Goal: Transaction & Acquisition: Book appointment/travel/reservation

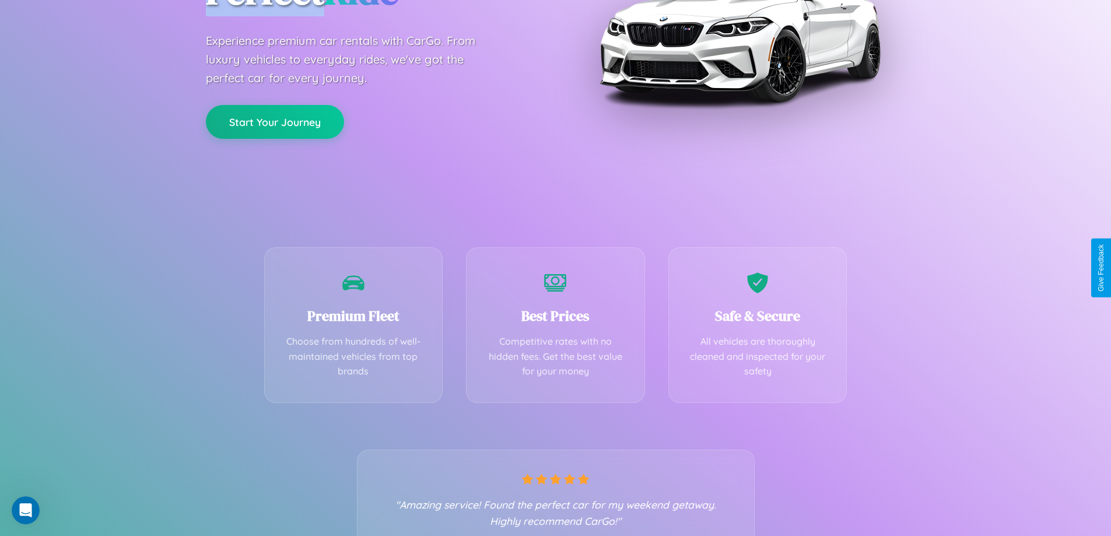
scroll to position [230, 0]
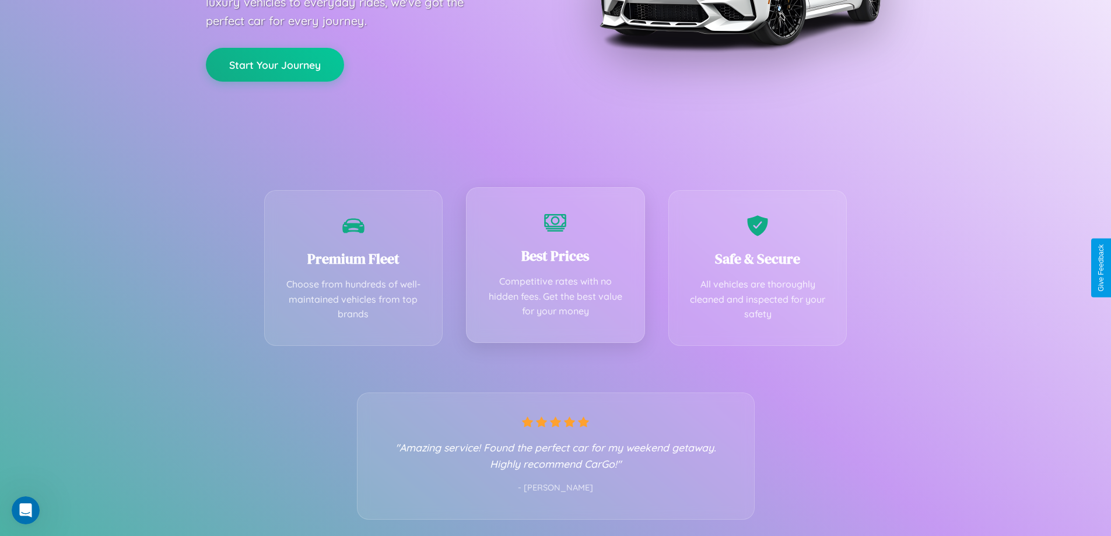
click at [555, 268] on div "Best Prices Competitive rates with no hidden fees. Get the best value for your …" at bounding box center [555, 265] width 179 height 156
click at [275, 64] on button "Start Your Journey" at bounding box center [275, 64] width 138 height 34
click at [275, 63] on button "Start Your Journey" at bounding box center [275, 64] width 138 height 34
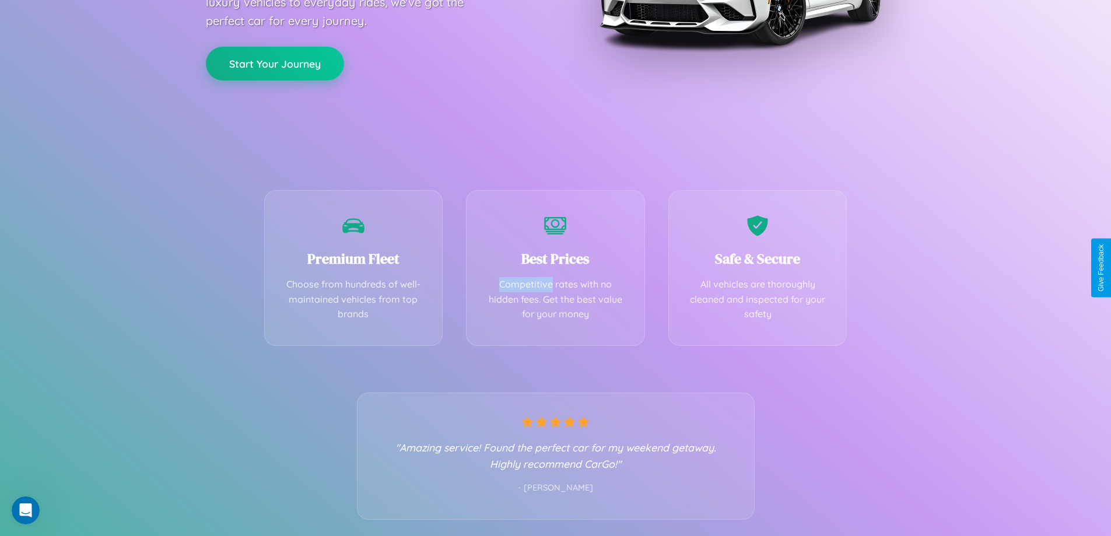
click at [275, 63] on button "Start Your Journey" at bounding box center [275, 64] width 138 height 34
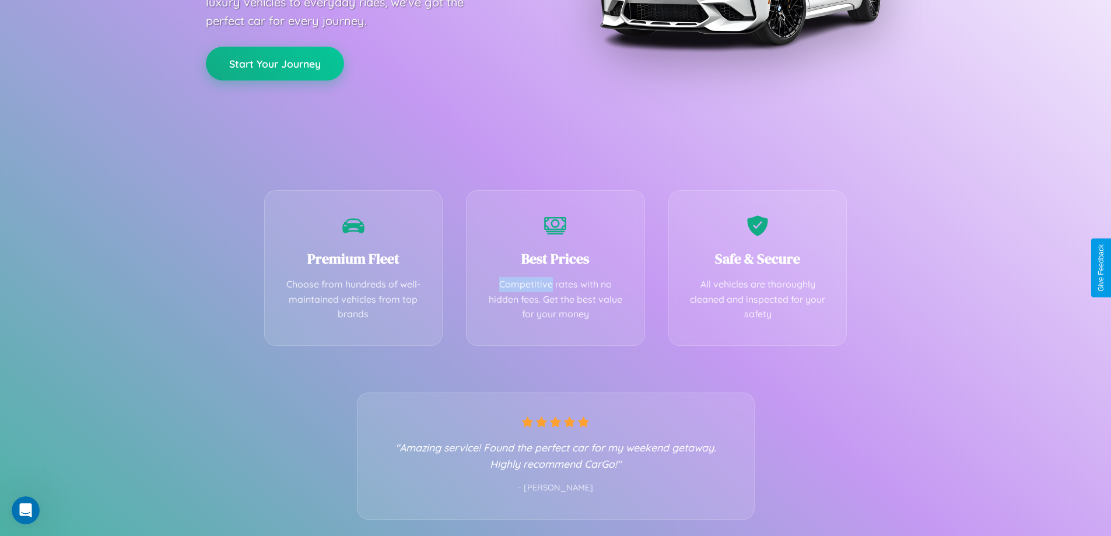
click at [275, 63] on button "Start Your Journey" at bounding box center [275, 64] width 138 height 34
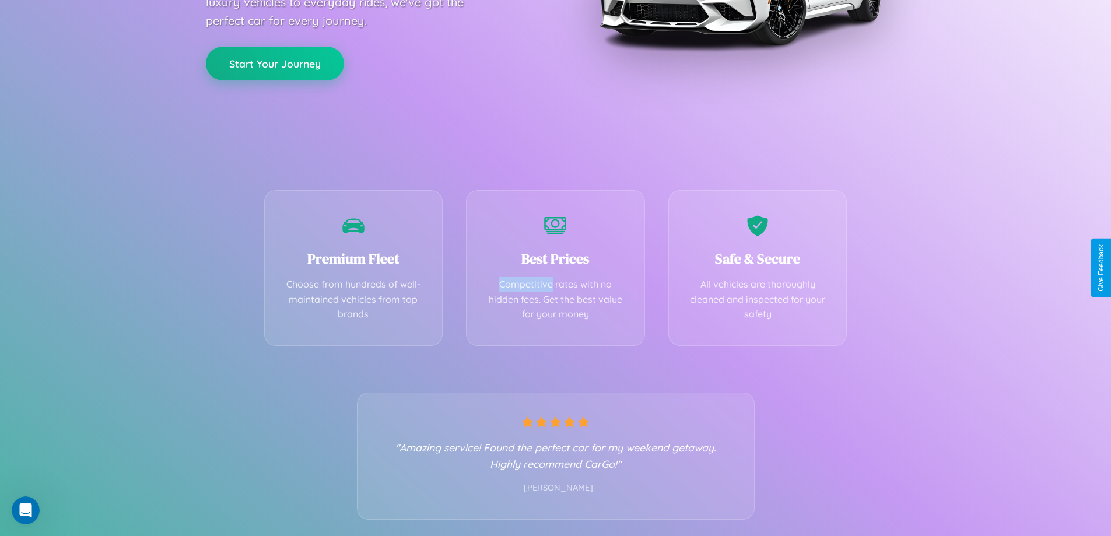
click at [275, 63] on button "Start Your Journey" at bounding box center [275, 64] width 138 height 34
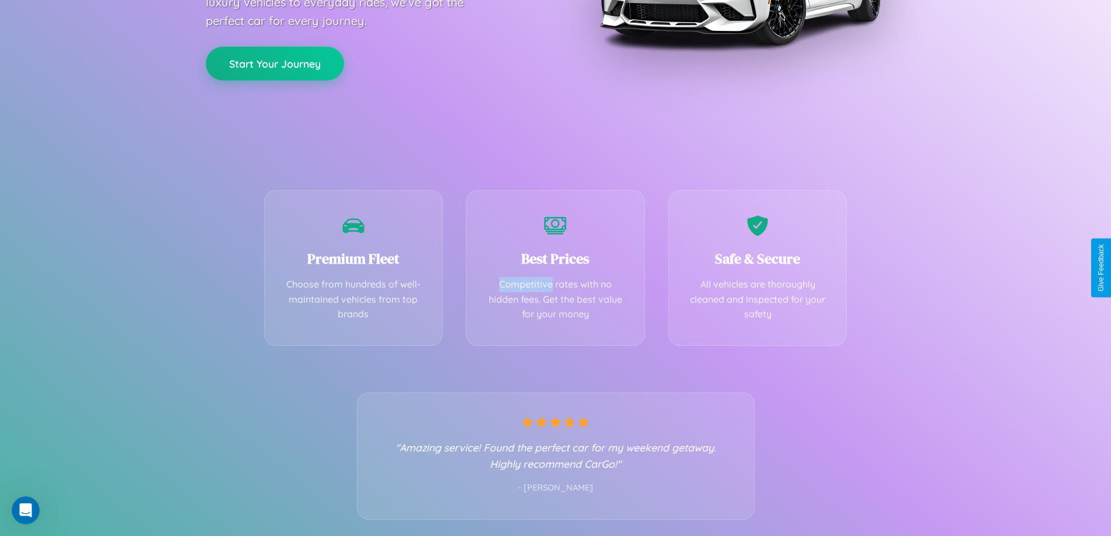
click at [275, 63] on button "Start Your Journey" at bounding box center [275, 64] width 138 height 34
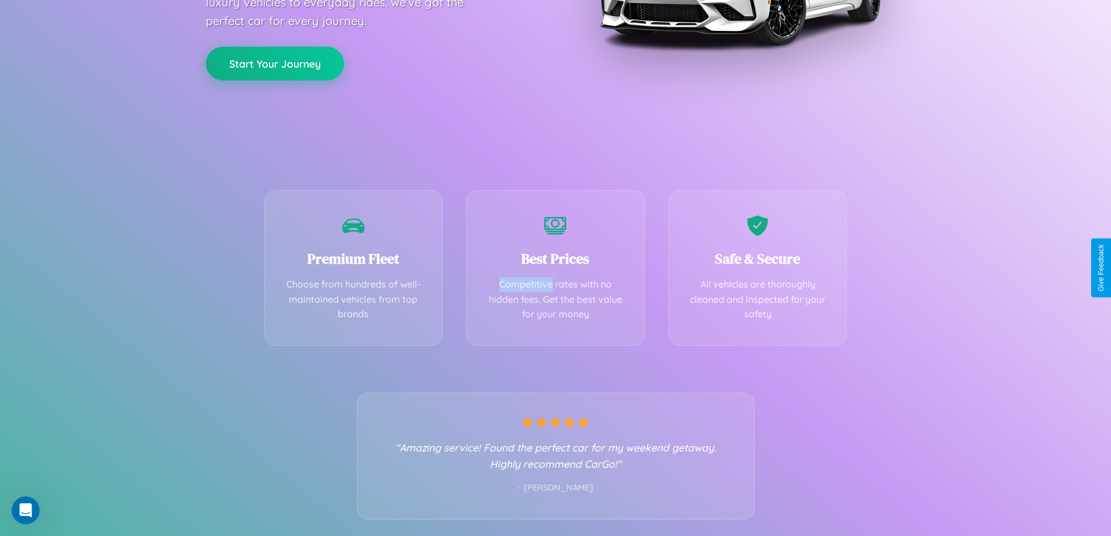
click at [275, 63] on button "Start Your Journey" at bounding box center [275, 64] width 138 height 34
